Goal: Check status: Check status

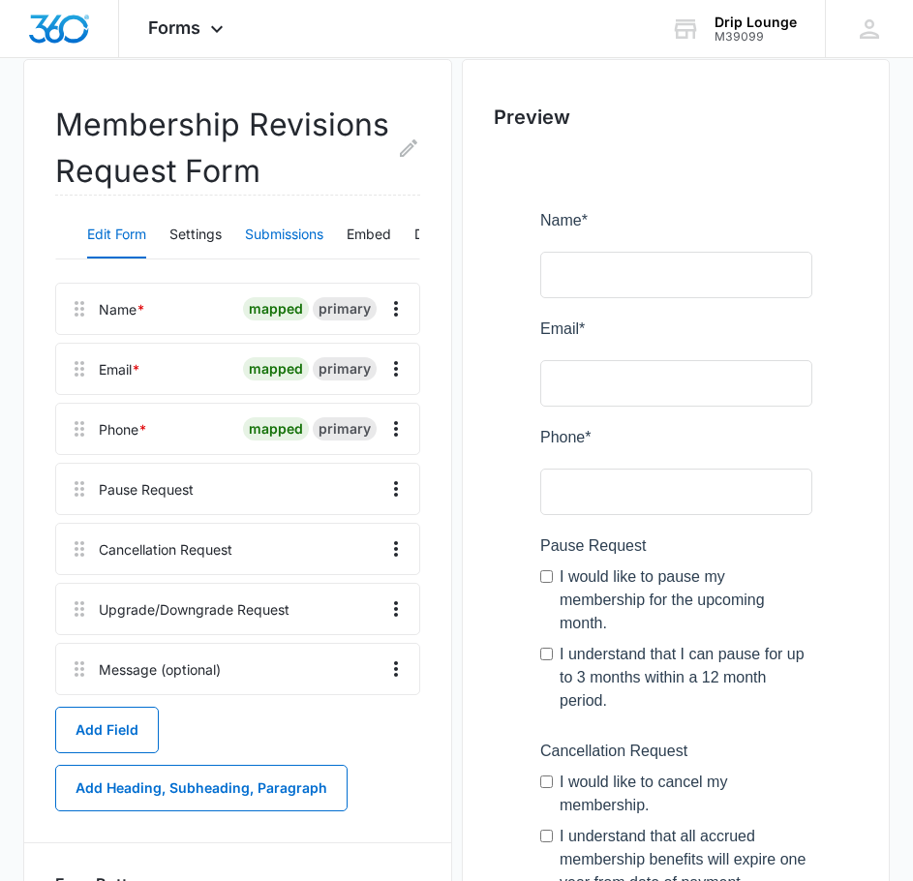
click at [280, 233] on button "Submissions" at bounding box center [284, 235] width 78 height 46
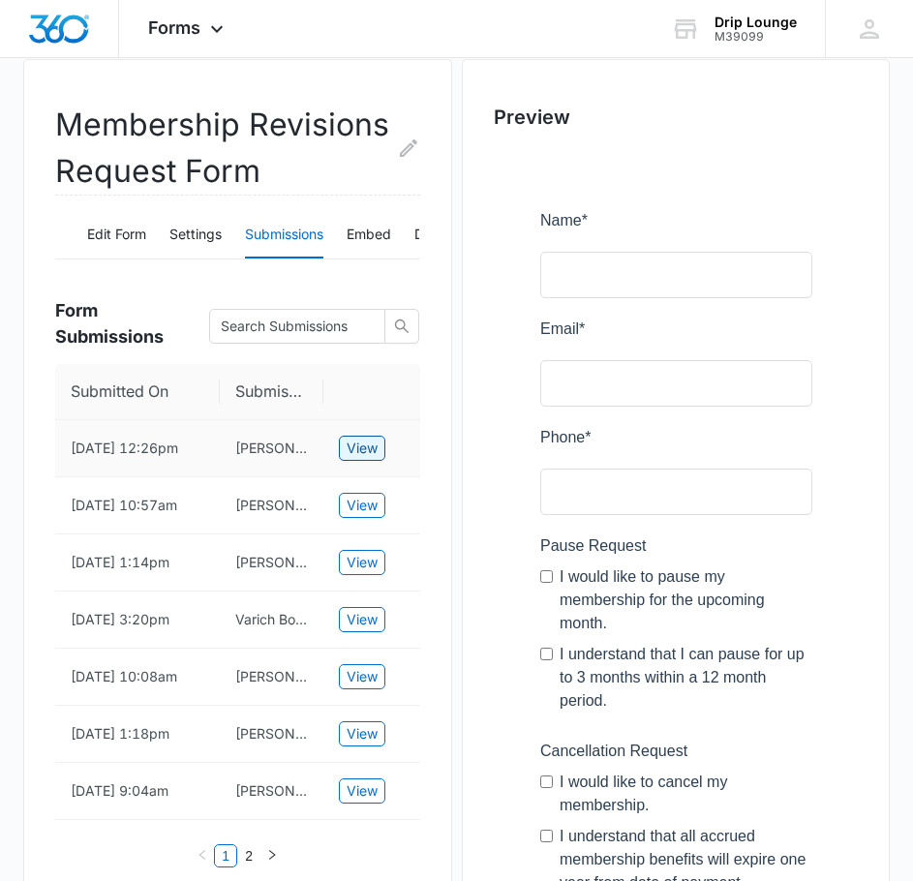
click at [366, 454] on span "View" at bounding box center [362, 448] width 31 height 21
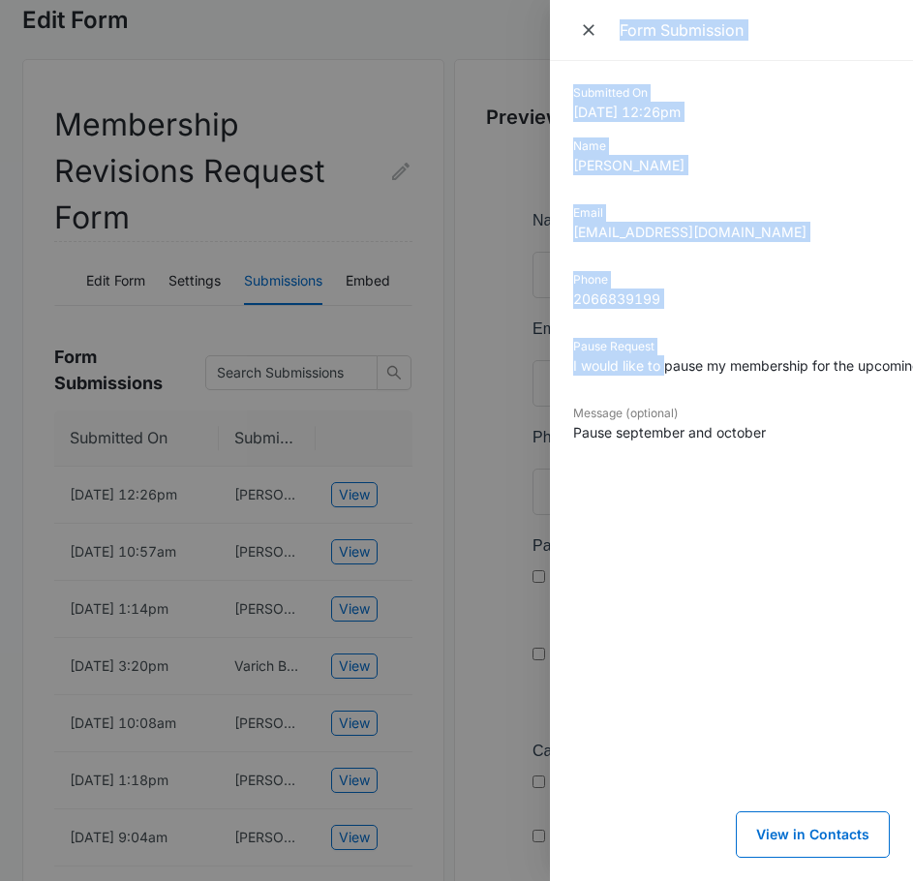
drag, startPoint x: 668, startPoint y: 369, endPoint x: 530, endPoint y: 385, distance: 139.5
click at [530, 385] on div "Form Submission Submitted On 9/07/2025 12:26pm Name Michelle Havey Email mhavey…" at bounding box center [456, 440] width 913 height 881
click at [684, 321] on div "Phone 2066839199" at bounding box center [731, 296] width 317 height 51
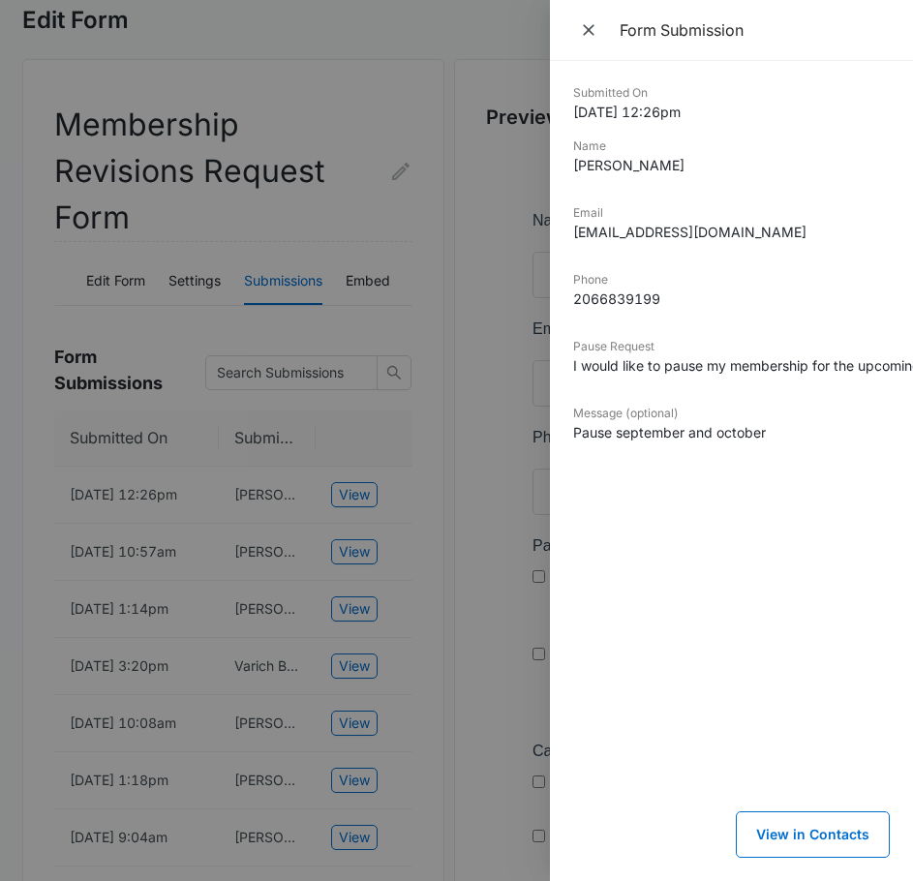
click at [104, 192] on div at bounding box center [456, 440] width 913 height 881
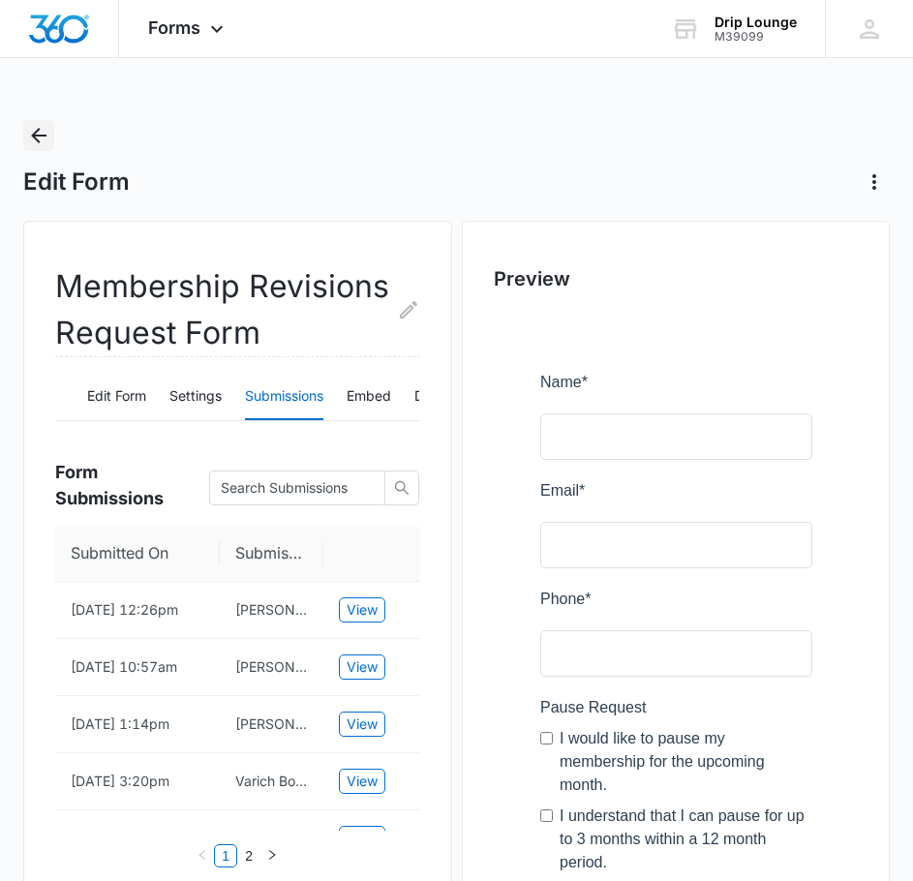
click at [29, 137] on icon "Back" at bounding box center [38, 135] width 23 height 23
